Goal: Contribute content: Contribute content

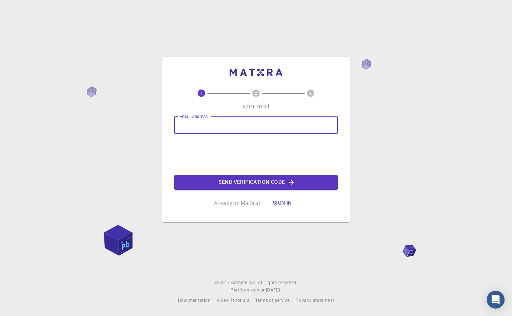
click at [187, 123] on input "Email address" at bounding box center [255, 125] width 163 height 18
type input "Daniel.dasig@jru.edu"
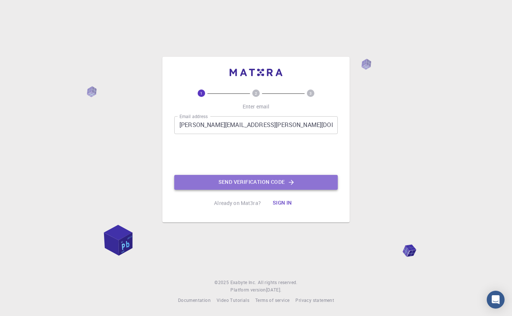
click at [248, 182] on button "Send verification code" at bounding box center [255, 182] width 163 height 15
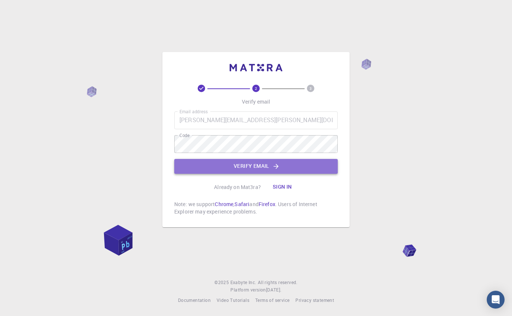
click at [260, 167] on button "Verify email" at bounding box center [255, 166] width 163 height 15
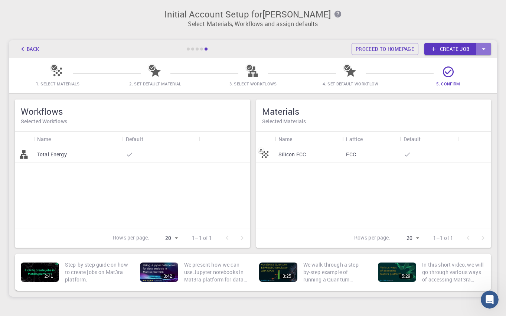
click at [486, 49] on icon "button" at bounding box center [484, 49] width 8 height 8
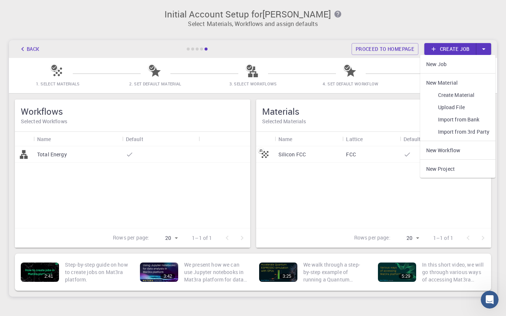
click at [456, 97] on link "Create Material" at bounding box center [457, 95] width 75 height 12
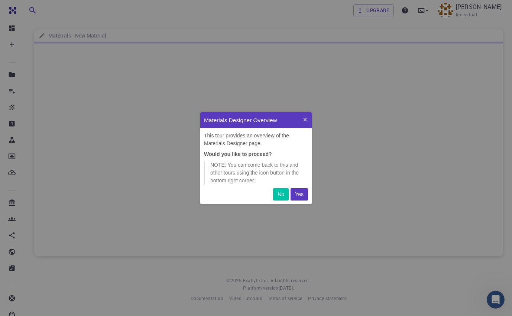
scroll to position [86, 106]
click at [300, 194] on p "Yes" at bounding box center [299, 195] width 9 height 8
